Goal: Task Accomplishment & Management: Complete application form

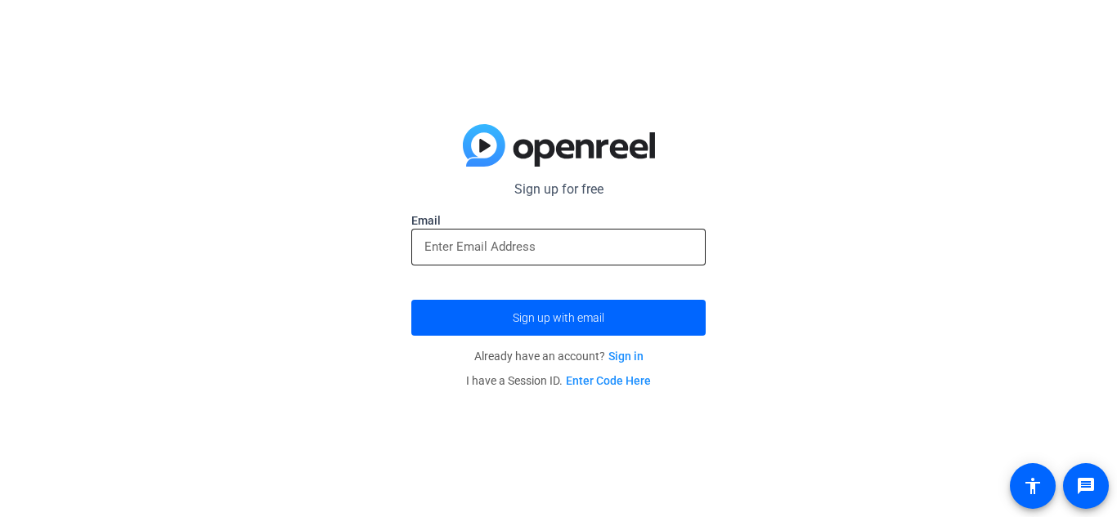
click at [651, 263] on div at bounding box center [558, 247] width 268 height 37
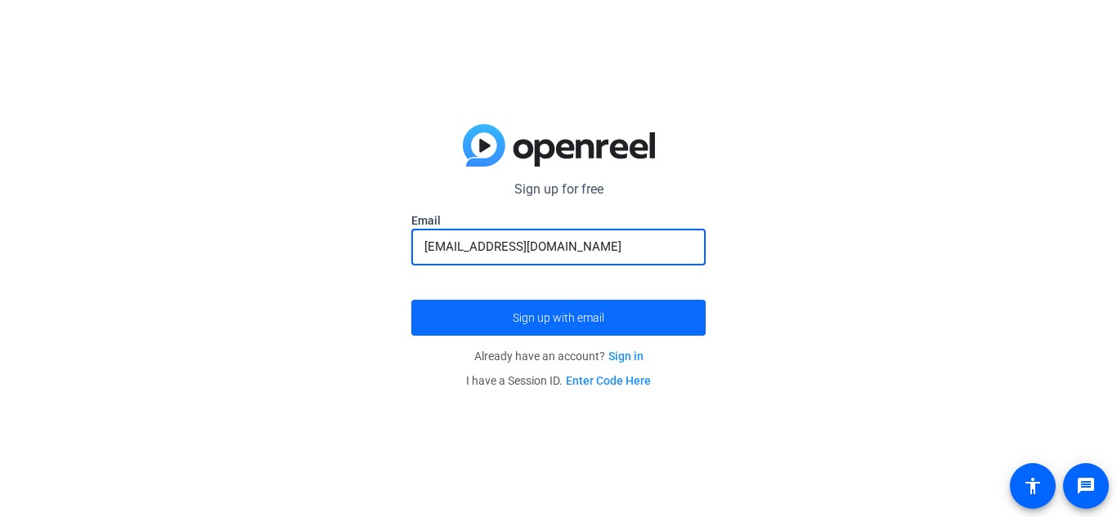
type input "[EMAIL_ADDRESS][DOMAIN_NAME]"
click at [594, 318] on span "Sign up with email" at bounding box center [558, 318] width 92 height 0
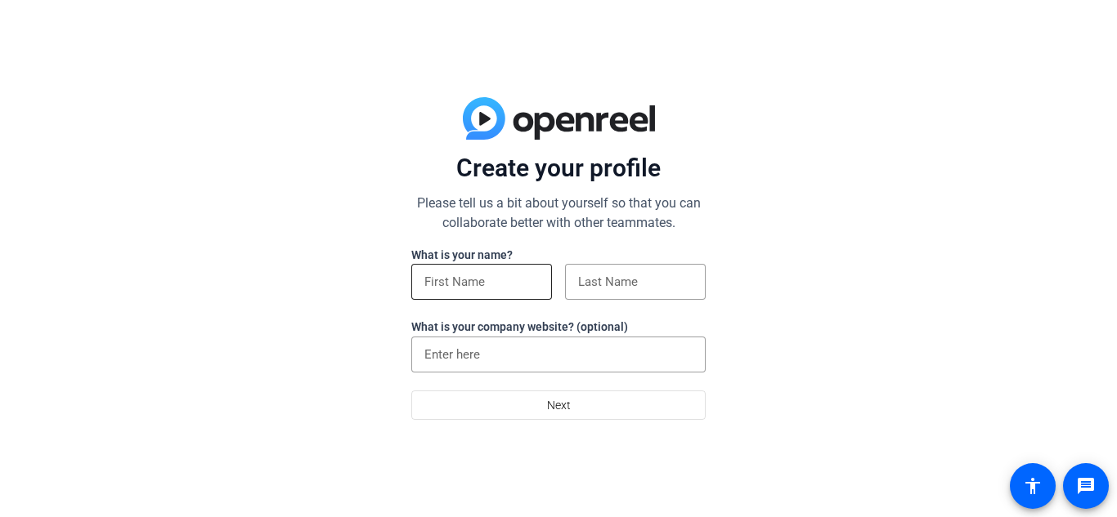
click at [525, 284] on input at bounding box center [481, 282] width 114 height 20
type input "[PERSON_NAME]"
click at [589, 276] on input at bounding box center [635, 282] width 114 height 20
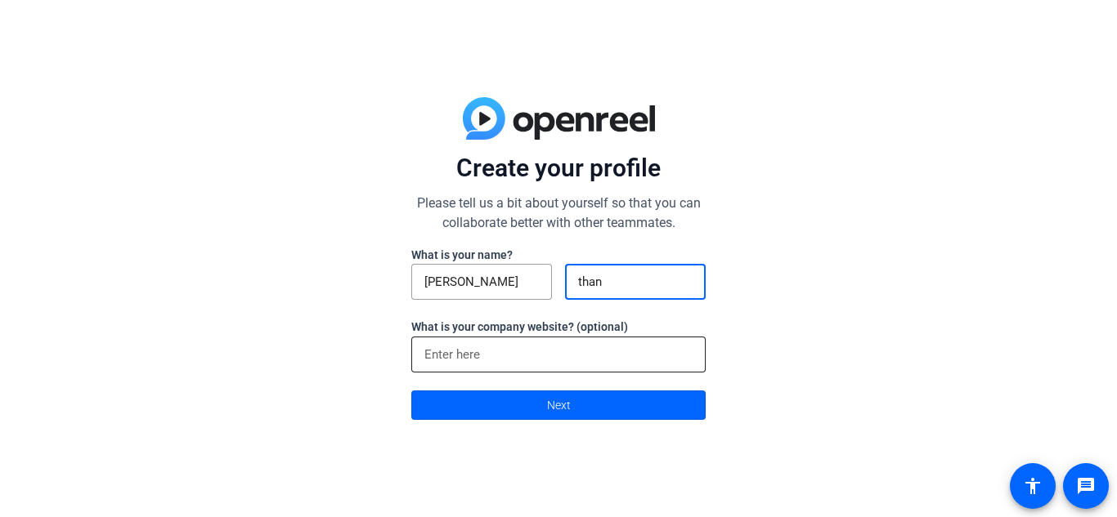
type input "than"
click at [544, 351] on input at bounding box center [558, 355] width 268 height 20
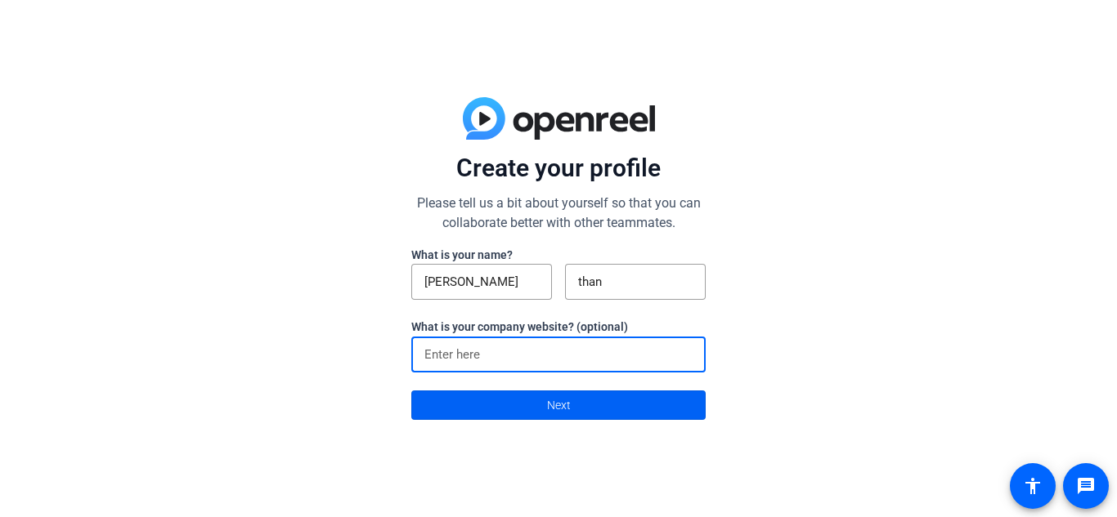
click at [540, 401] on span at bounding box center [558, 405] width 293 height 39
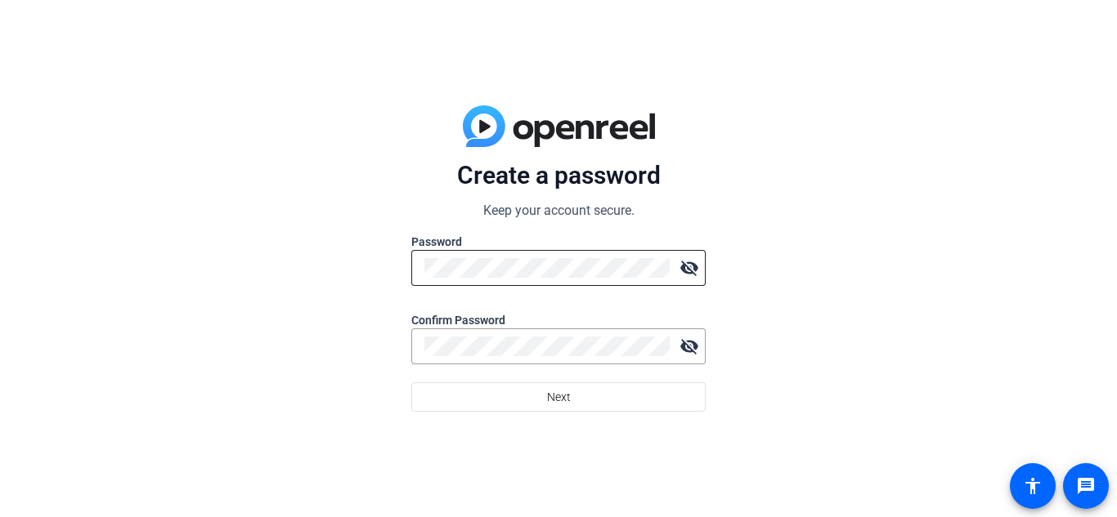
click at [518, 256] on div at bounding box center [546, 268] width 245 height 36
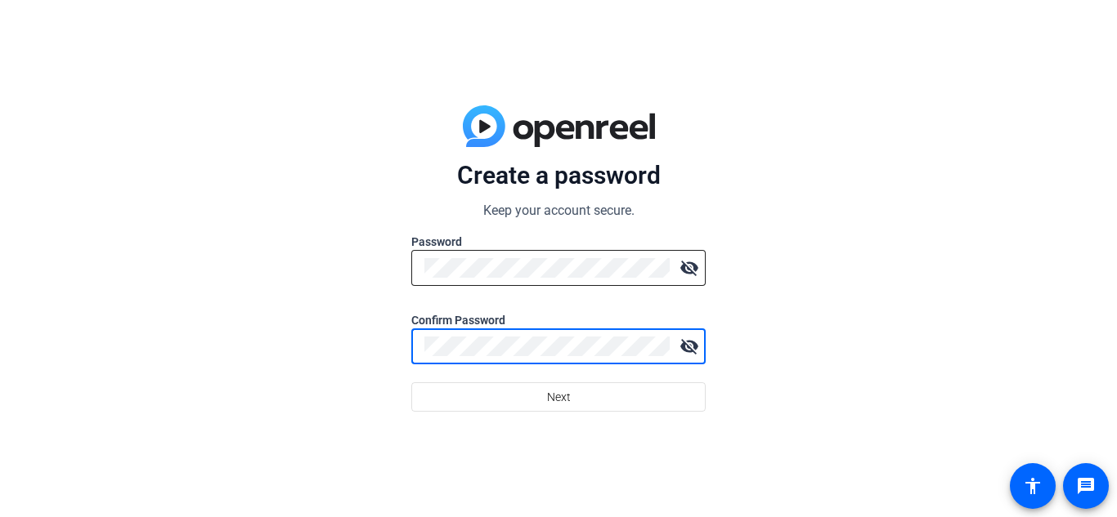
click at [695, 270] on mat-icon "visibility_off" at bounding box center [689, 268] width 33 height 33
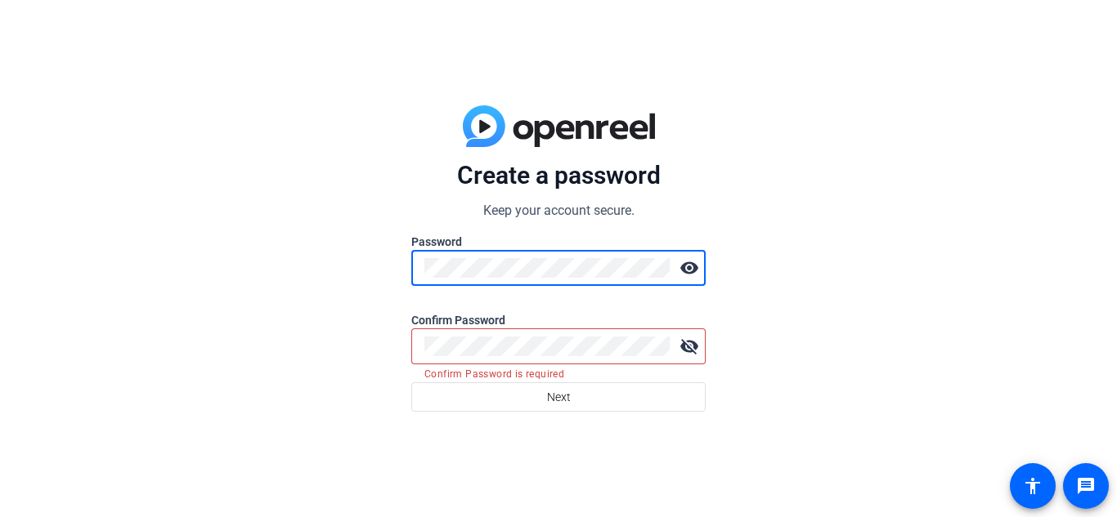
click at [695, 270] on mat-icon "visibility" at bounding box center [689, 268] width 33 height 33
click at [553, 358] on div at bounding box center [546, 347] width 245 height 36
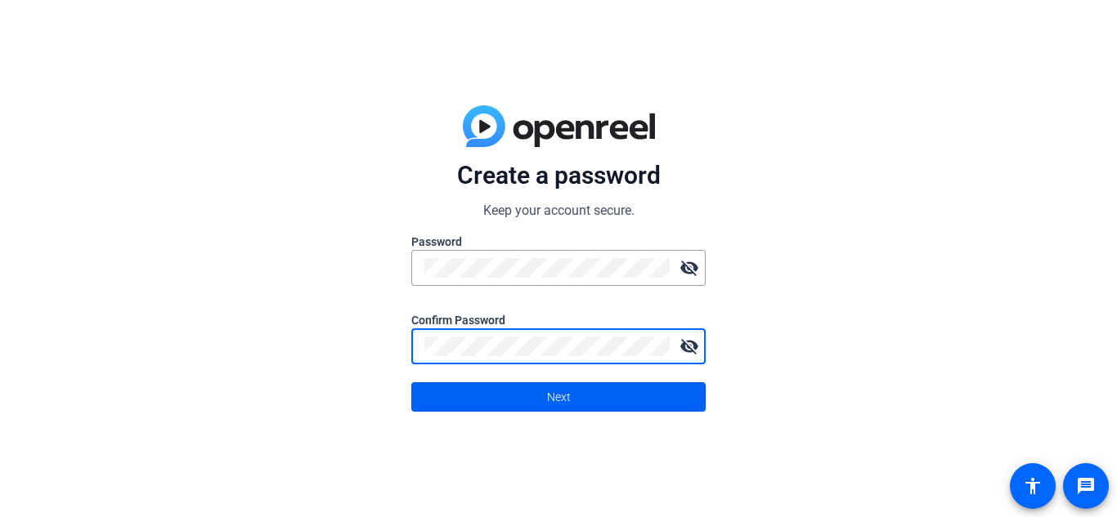
click at [565, 393] on span "Next" at bounding box center [559, 397] width 24 height 31
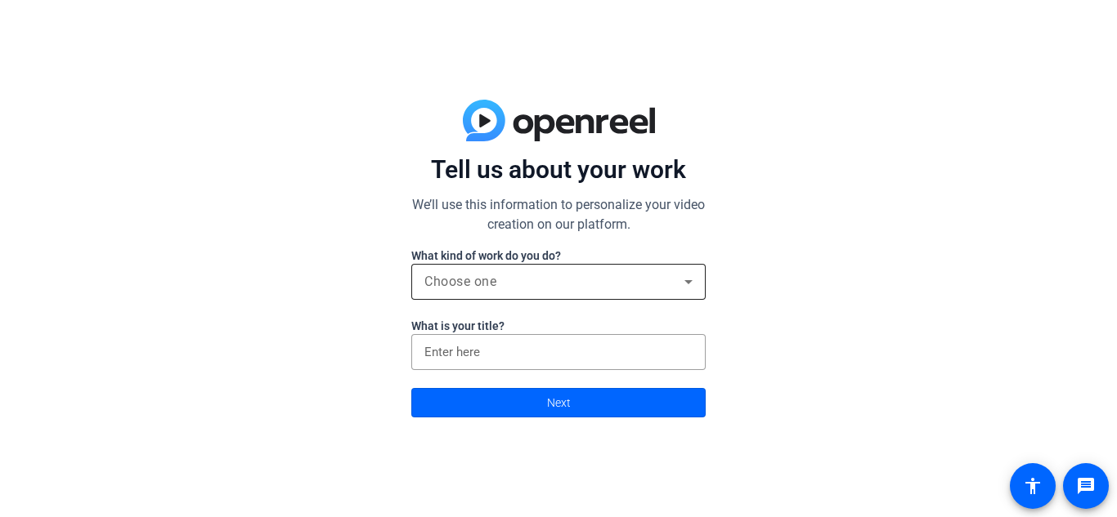
click at [557, 283] on div "Choose one" at bounding box center [554, 282] width 260 height 20
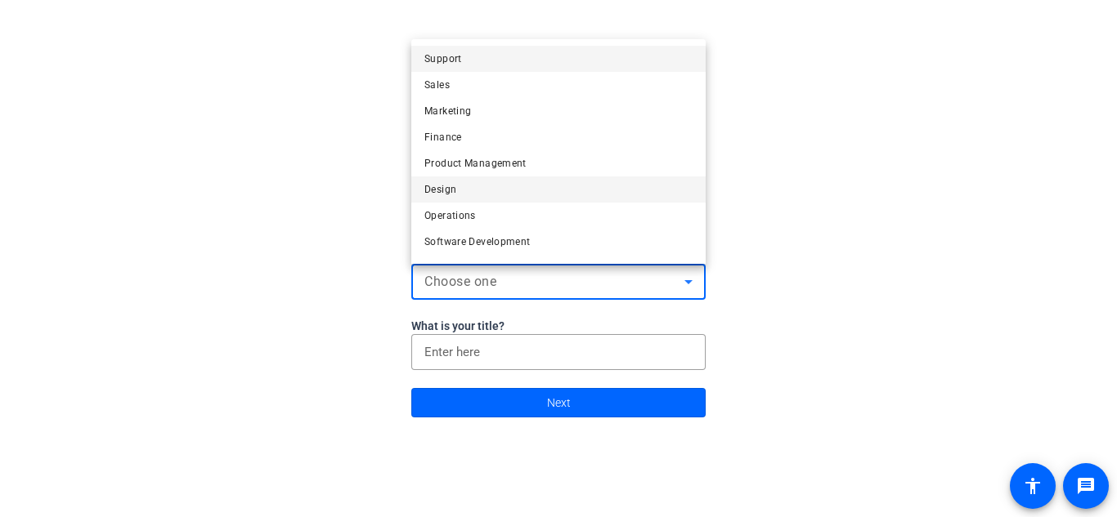
click at [507, 195] on mat-option "Design" at bounding box center [558, 190] width 294 height 26
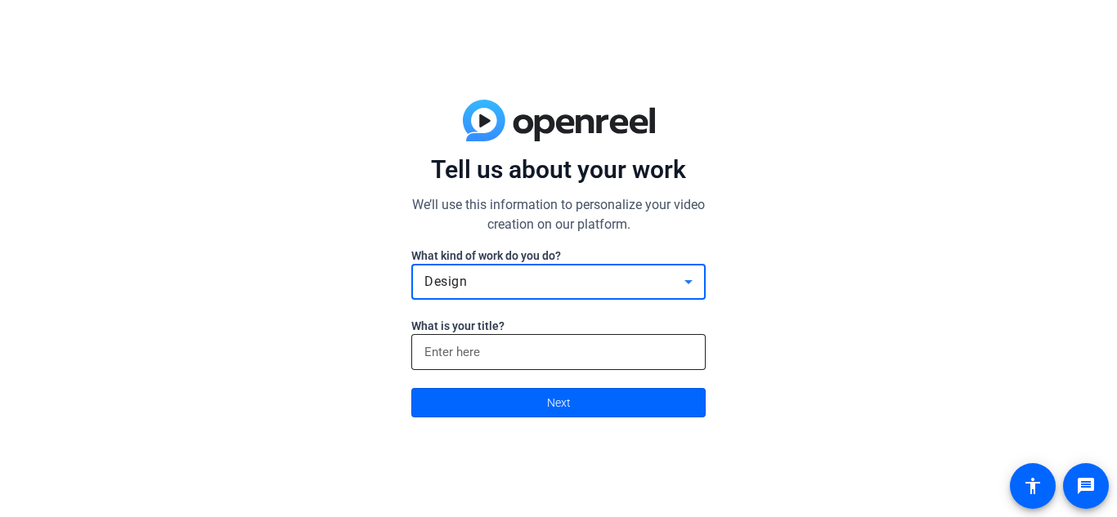
click at [468, 369] on div at bounding box center [558, 352] width 268 height 36
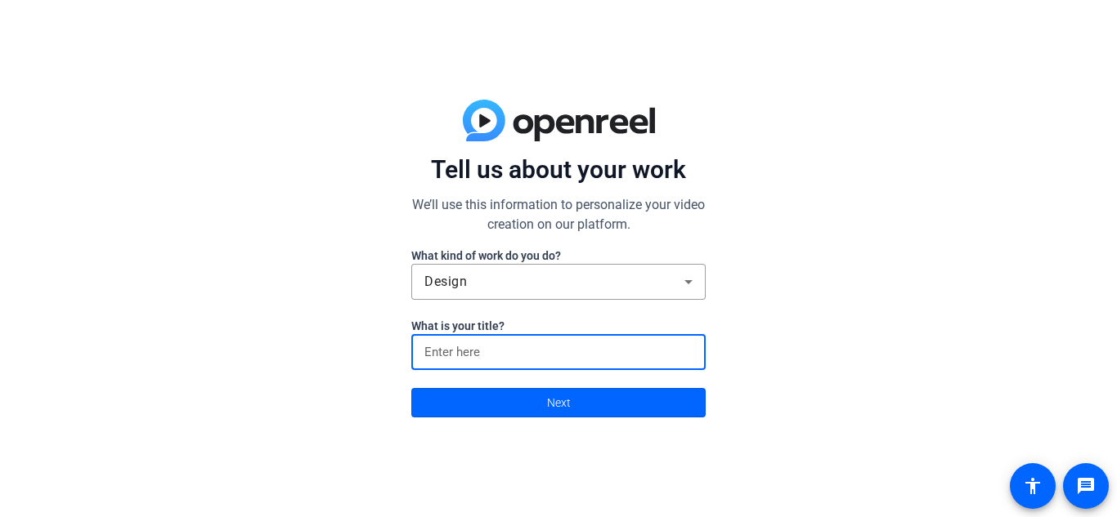
click at [475, 363] on div at bounding box center [558, 352] width 268 height 36
click at [487, 338] on div at bounding box center [558, 352] width 268 height 36
click at [528, 347] on input at bounding box center [558, 352] width 268 height 20
type input "Lol"
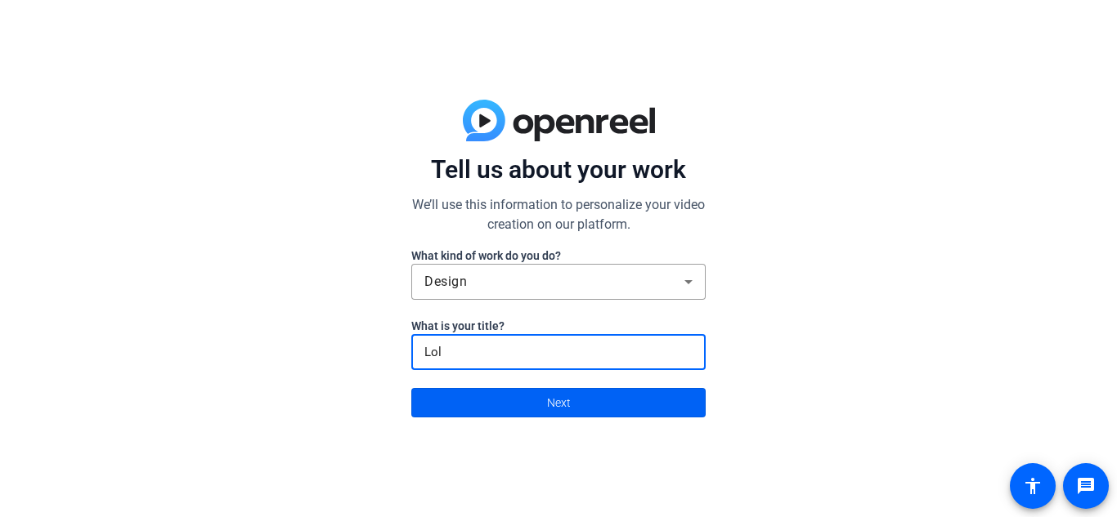
click at [513, 406] on span at bounding box center [558, 402] width 293 height 39
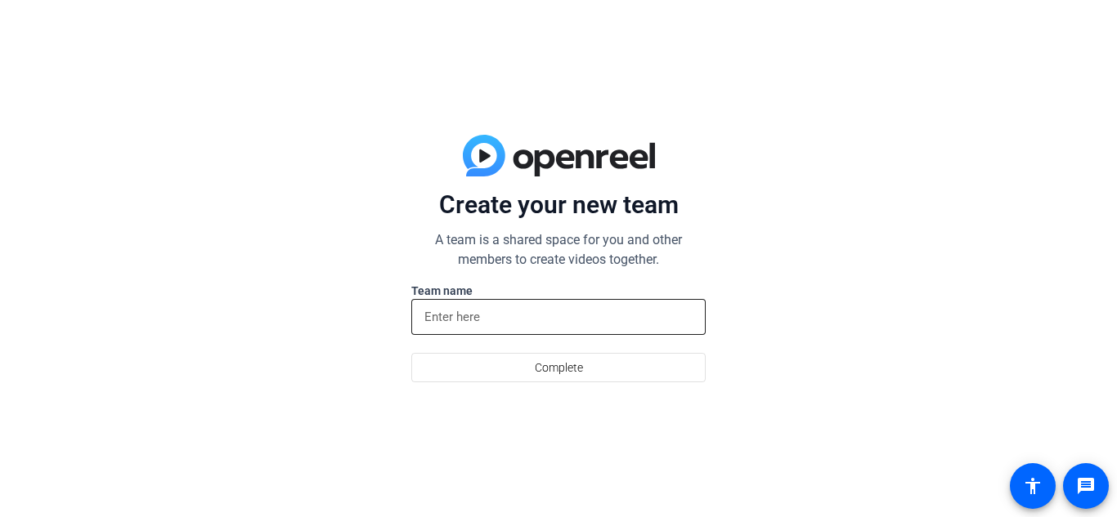
click at [548, 315] on input at bounding box center [558, 317] width 268 height 20
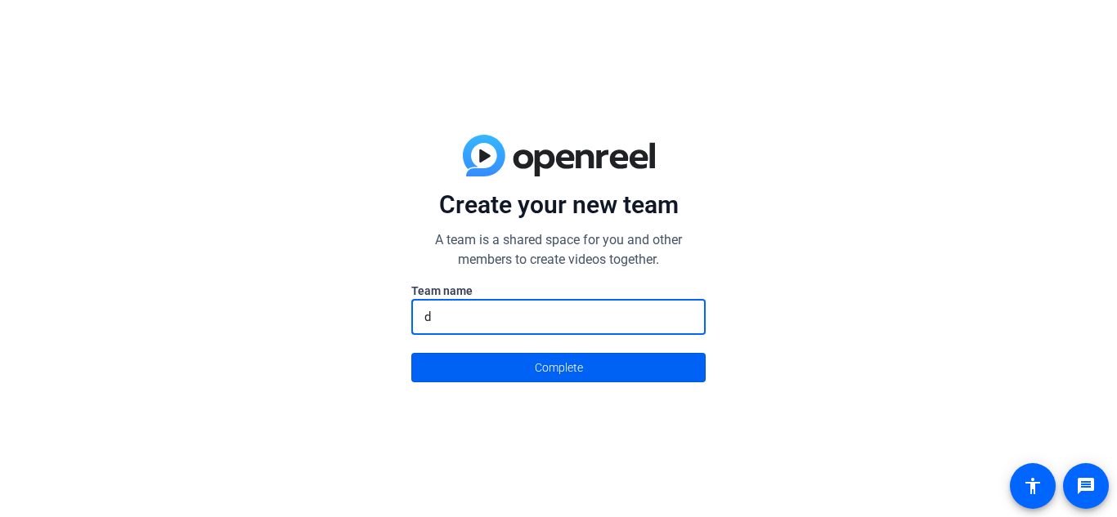
type input "d"
click at [544, 353] on span "Complete" at bounding box center [559, 367] width 48 height 31
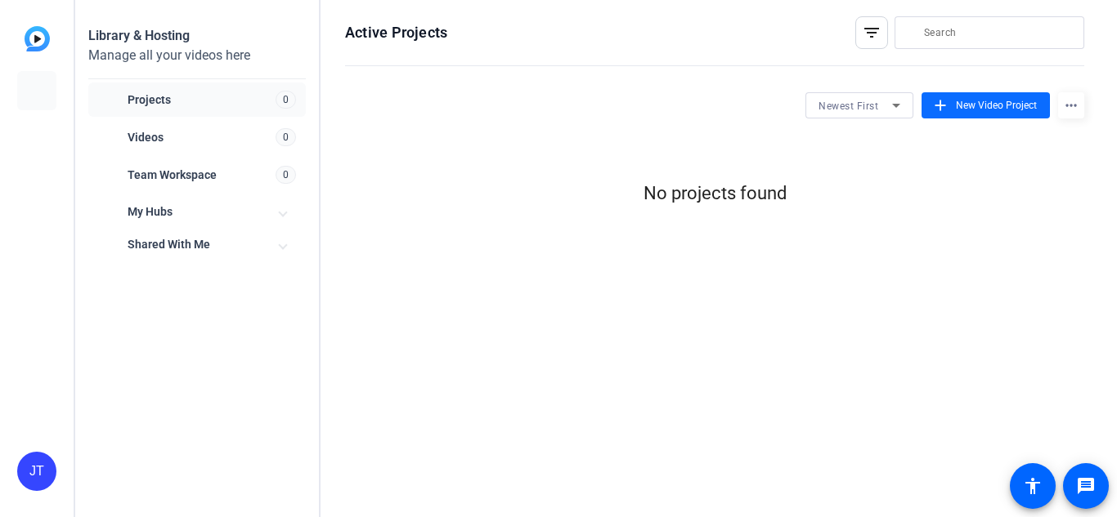
click at [929, 111] on span at bounding box center [985, 105] width 128 height 39
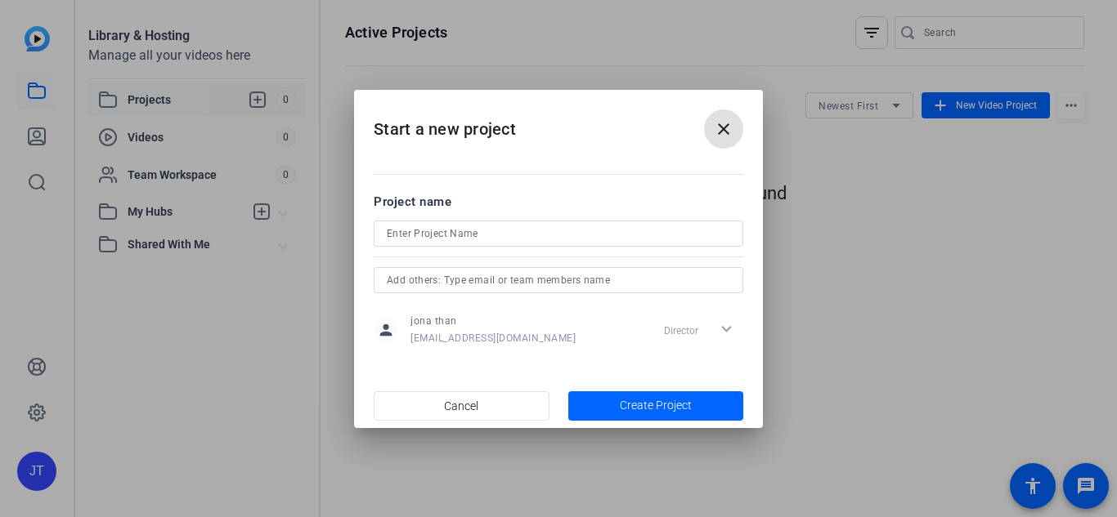
click at [535, 231] on input at bounding box center [558, 234] width 343 height 20
type input "f"
click at [639, 401] on span "Create Project" at bounding box center [656, 405] width 72 height 17
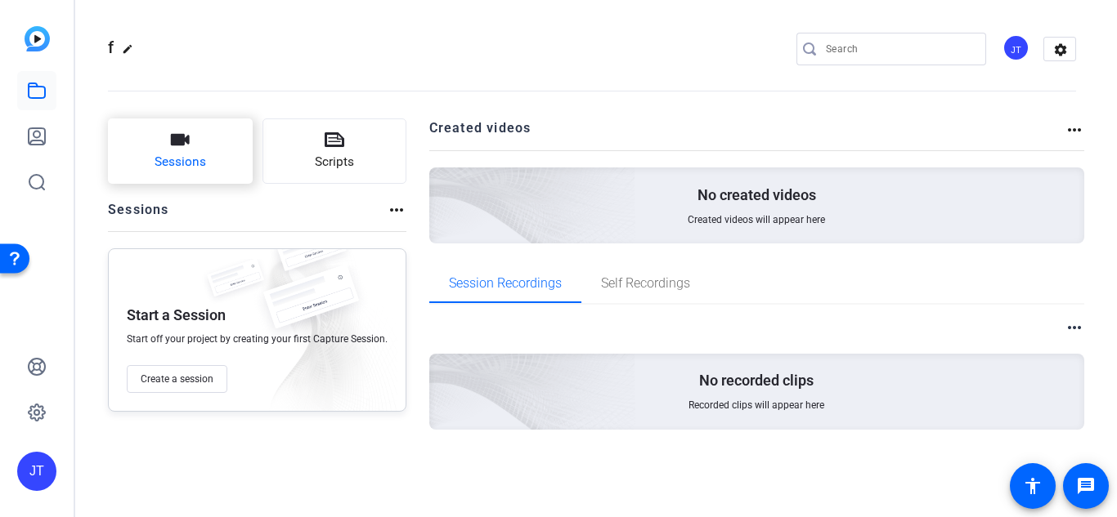
click at [202, 150] on button "Sessions" at bounding box center [180, 151] width 145 height 65
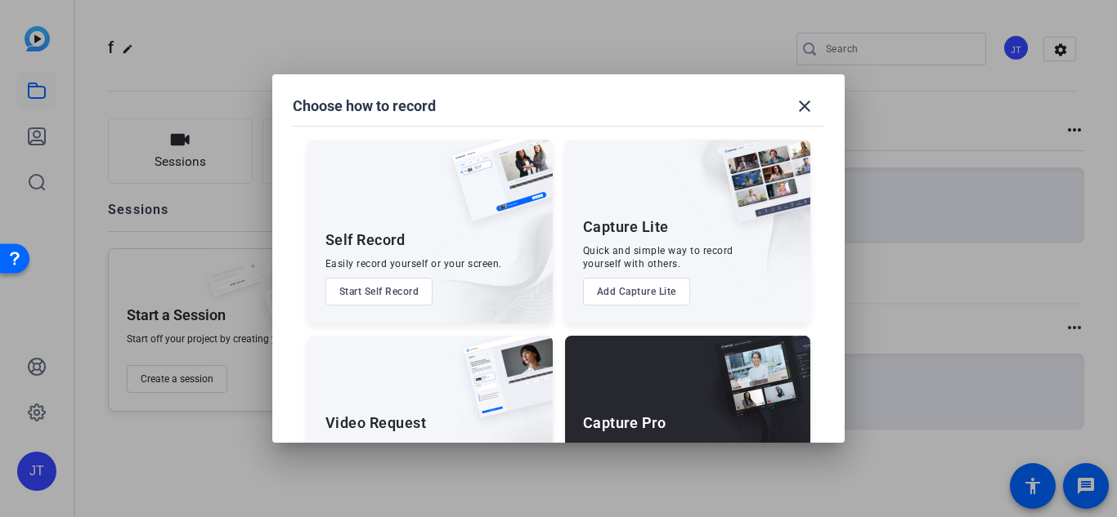
scroll to position [93, 0]
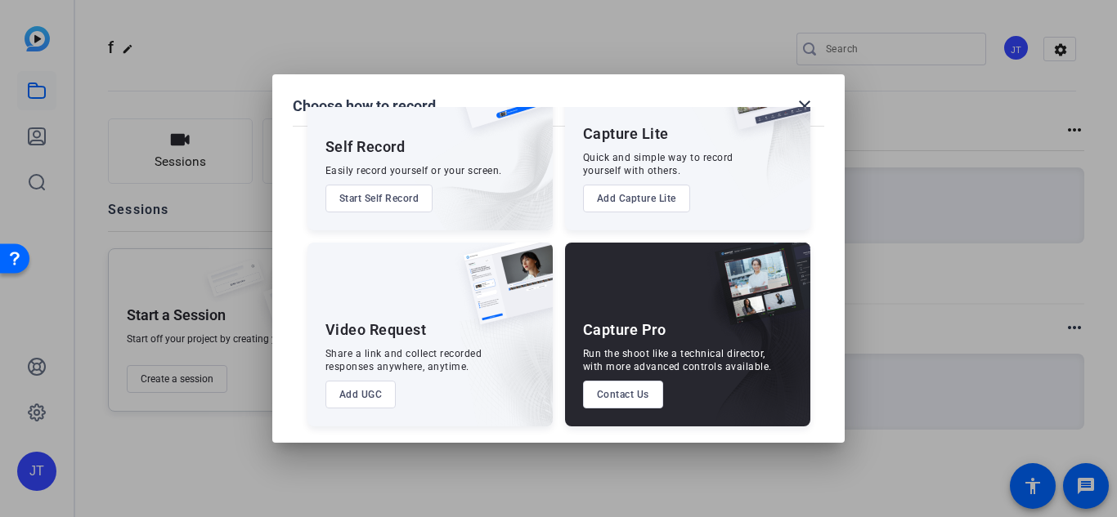
click at [423, 344] on div "Video Request Share a link and collect recorded responses anywhere, anytime. Ad…" at bounding box center [429, 335] width 245 height 184
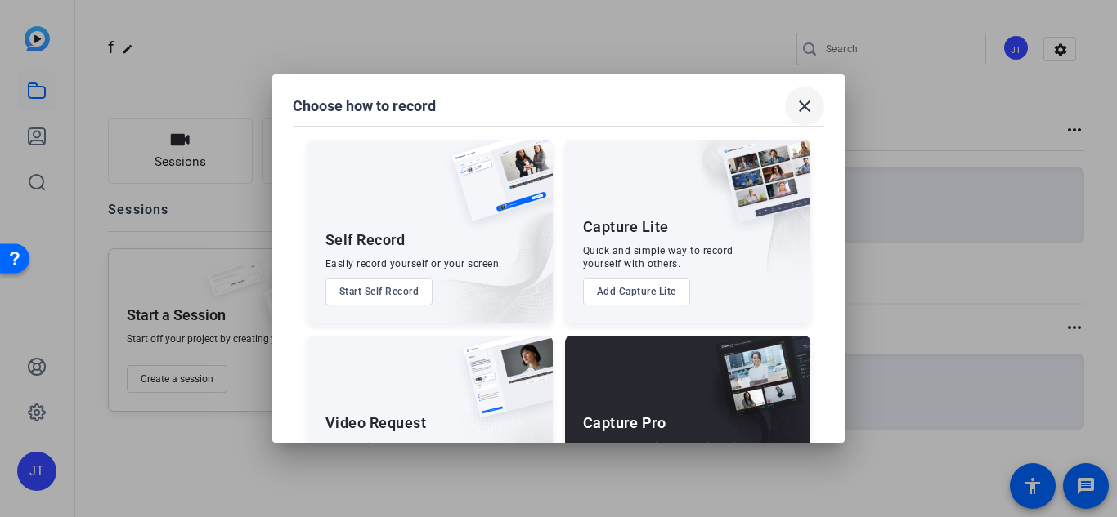
click at [794, 105] on mat-icon "close" at bounding box center [804, 106] width 20 height 20
